Goal: Information Seeking & Learning: Learn about a topic

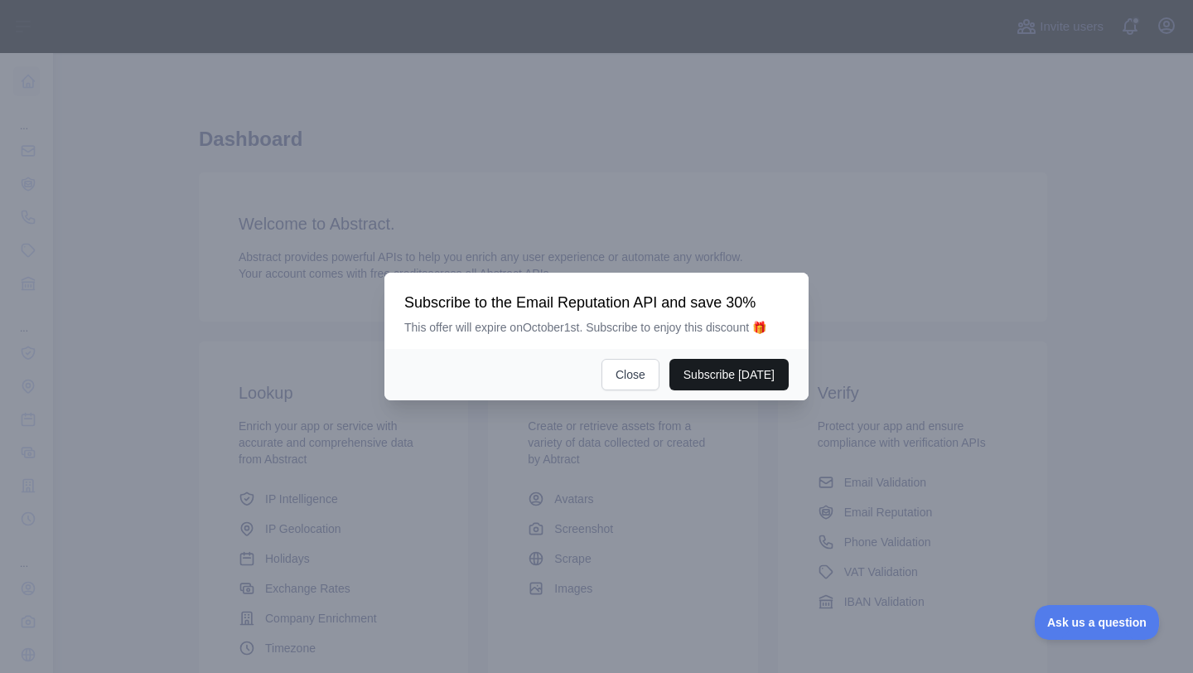
click at [720, 362] on button "Subscribe [DATE]" at bounding box center [729, 374] width 119 height 31
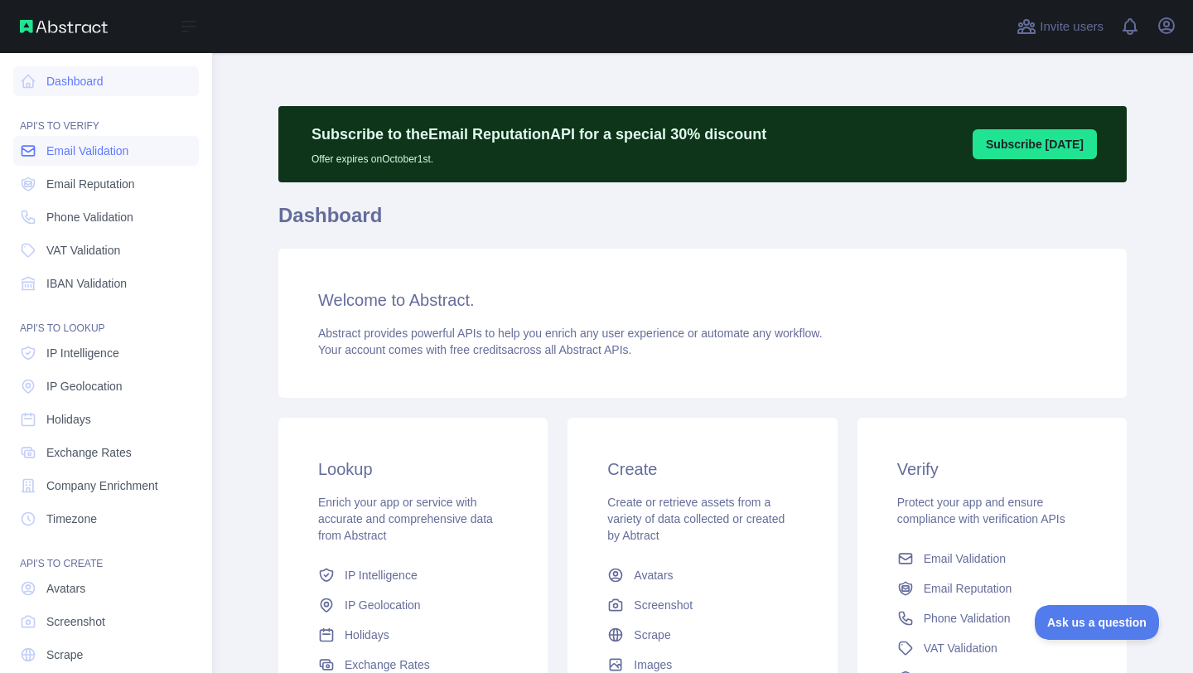
click at [63, 154] on span "Email Validation" at bounding box center [87, 151] width 82 height 17
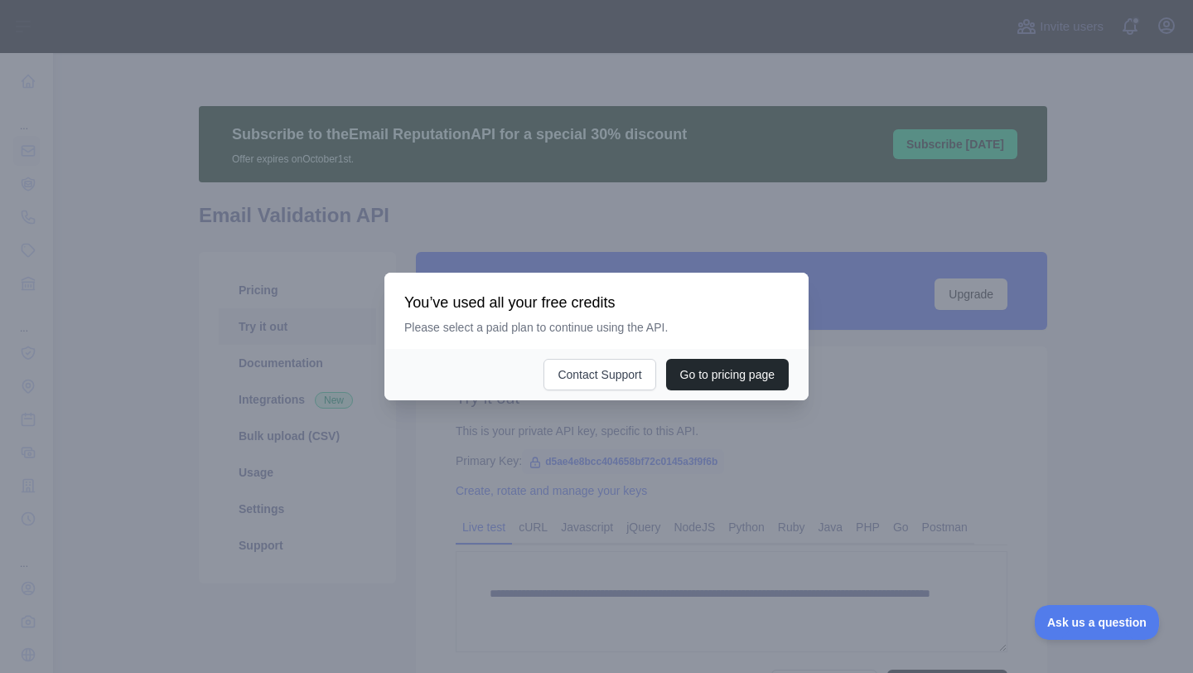
click at [603, 433] on div at bounding box center [596, 336] width 1193 height 673
